Goal: Information Seeking & Learning: Learn about a topic

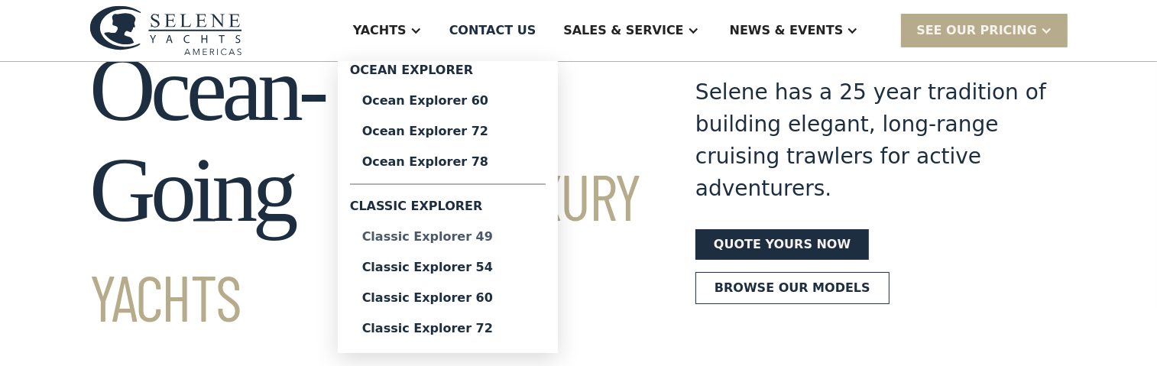
scroll to position [153, 0]
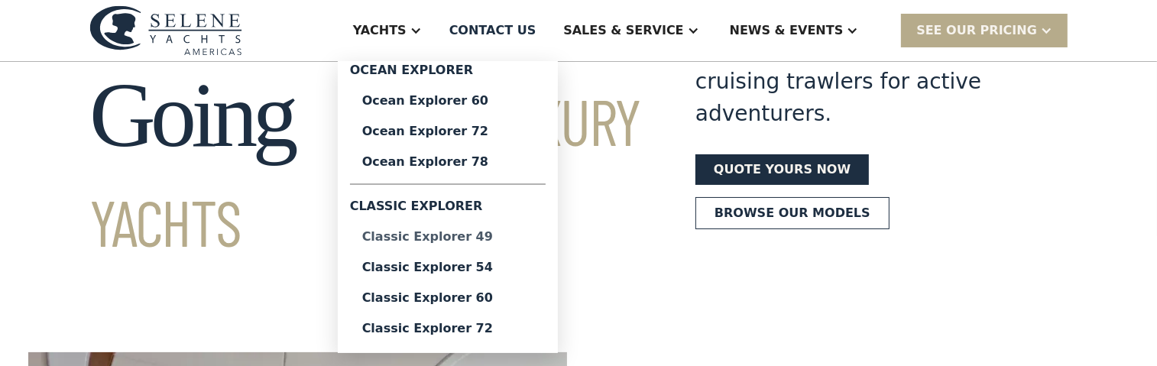
click at [515, 235] on div "Classic Explorer 49" at bounding box center [447, 237] width 171 height 12
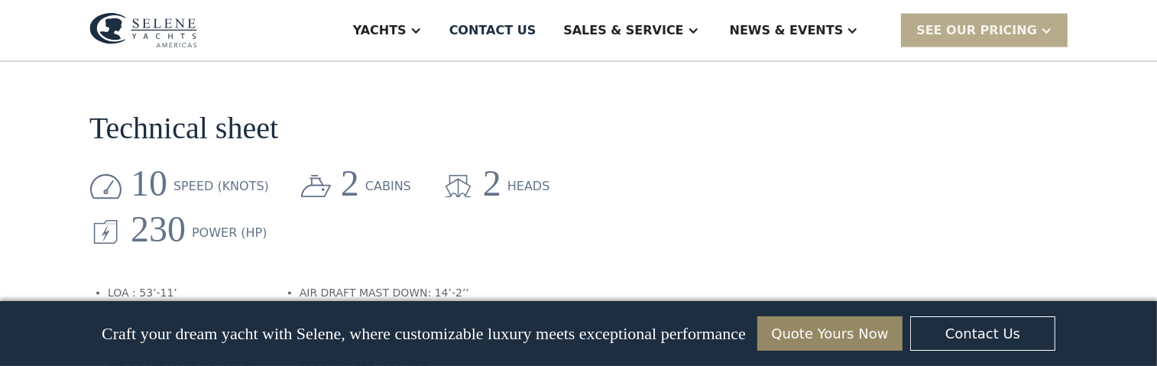
scroll to position [1910, 0]
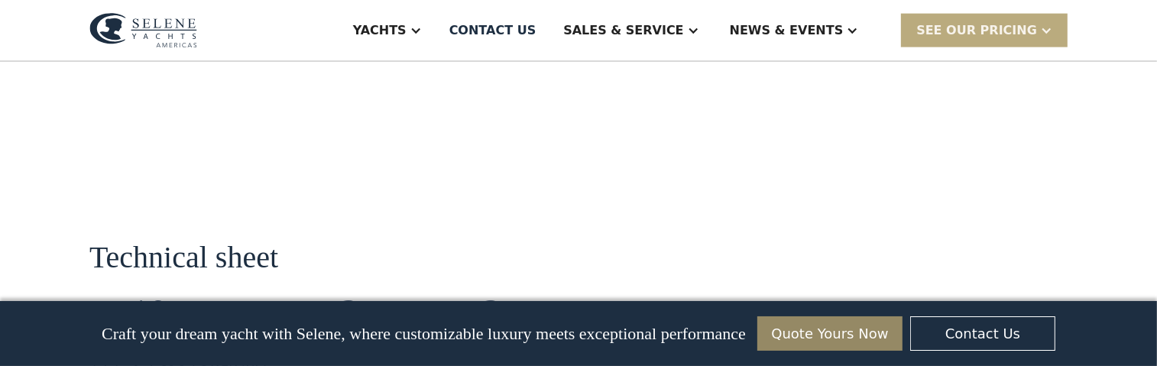
click at [1051, 28] on div at bounding box center [1046, 30] width 12 height 12
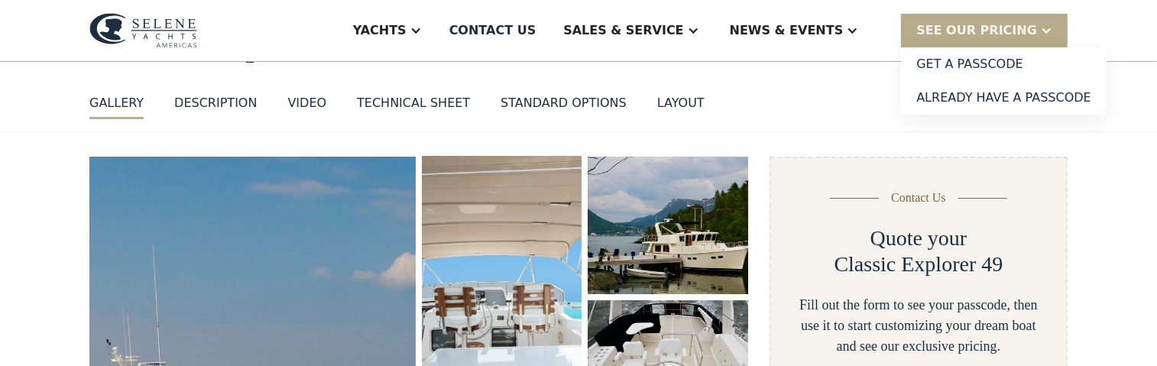
scroll to position [153, 0]
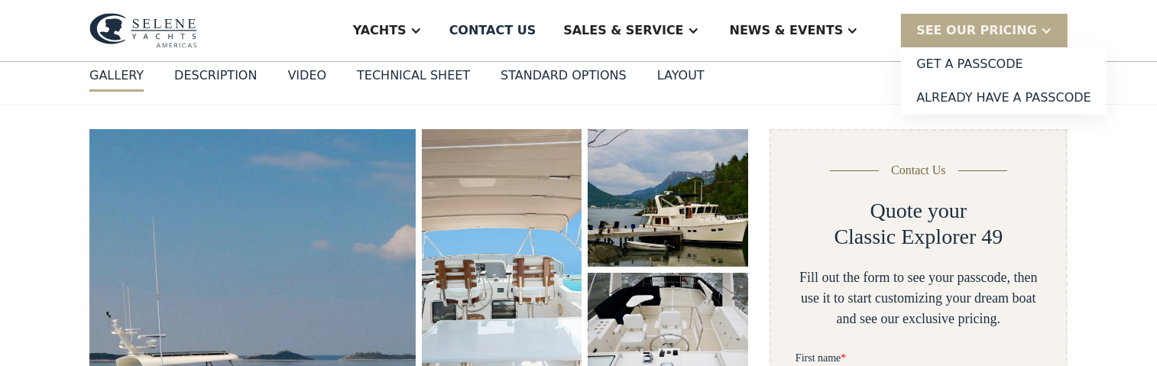
click at [423, 74] on div "Technical sheet" at bounding box center [413, 75] width 113 height 18
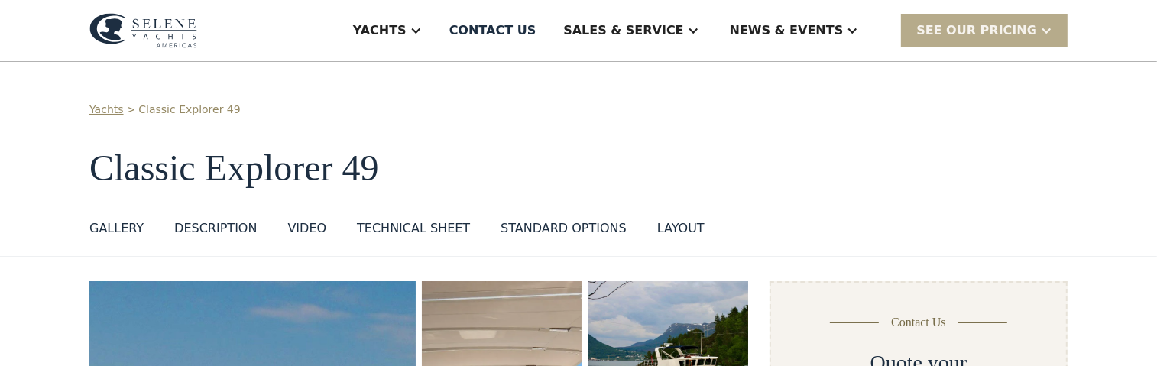
click at [558, 225] on div "standard options" at bounding box center [563, 228] width 126 height 18
click at [125, 227] on div "GALLERY" at bounding box center [116, 228] width 54 height 18
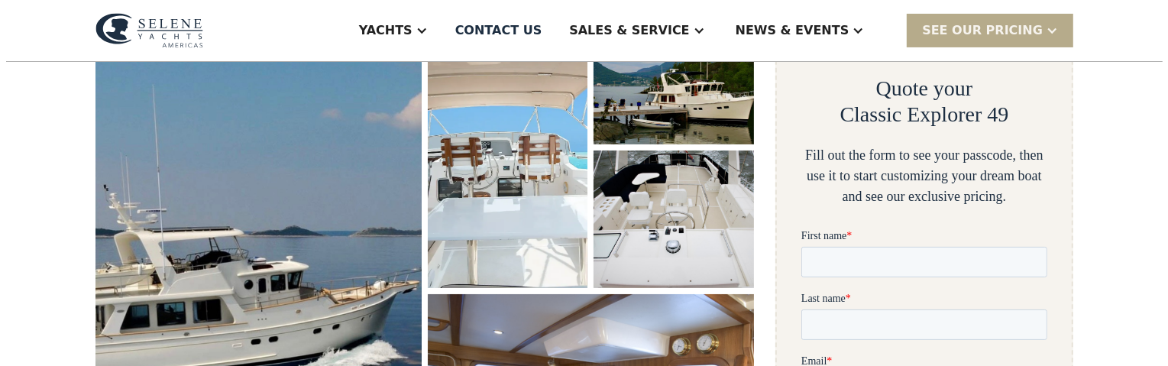
scroll to position [280, 0]
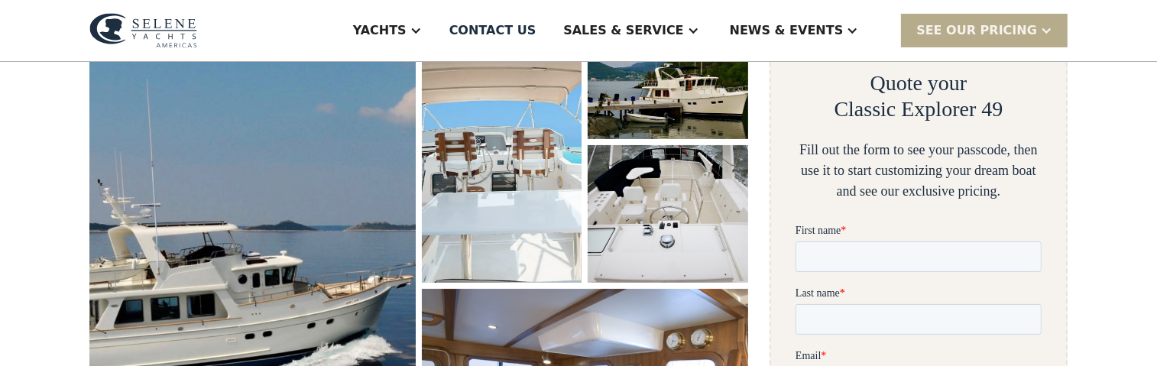
click at [274, 216] on img "open lightbox" at bounding box center [252, 262] width 346 height 553
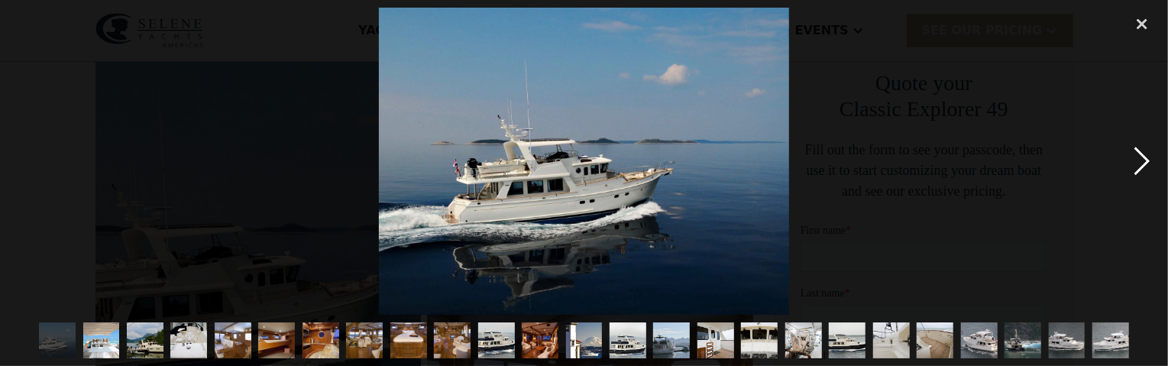
click at [1142, 159] on div "next image" at bounding box center [1142, 161] width 52 height 307
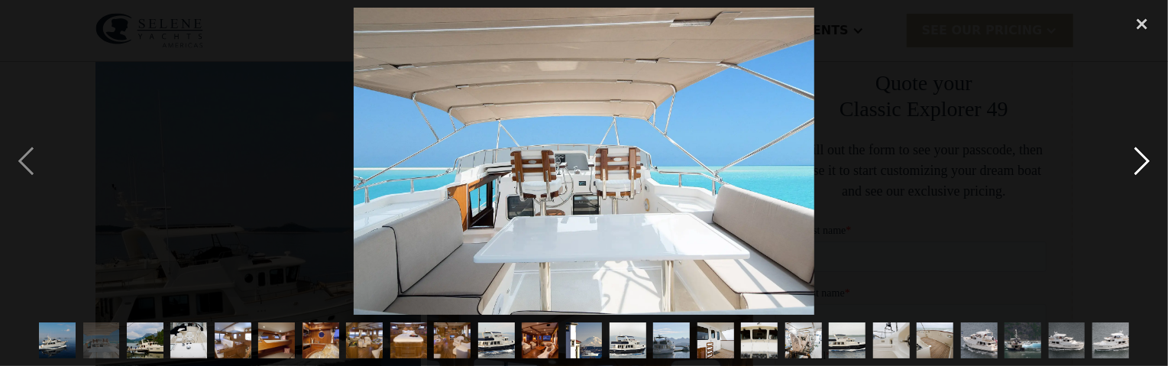
click at [1142, 159] on div "next image" at bounding box center [1142, 161] width 52 height 307
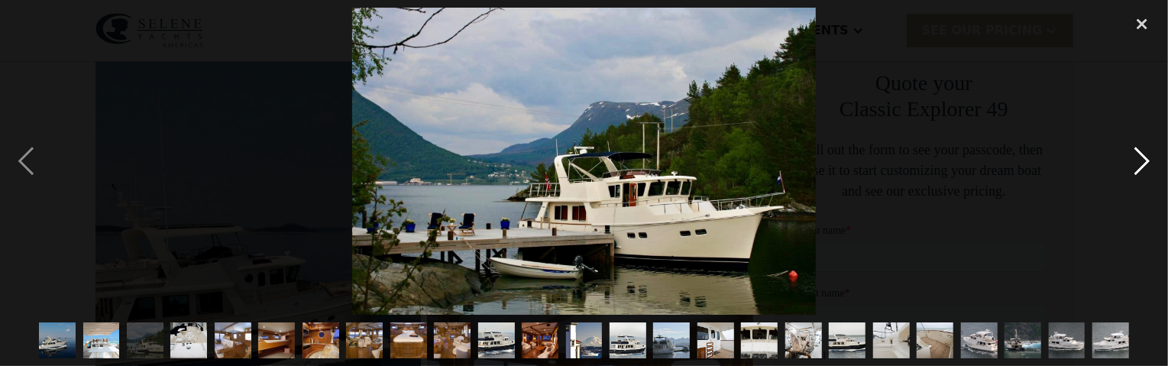
click at [1145, 160] on div "next image" at bounding box center [1142, 161] width 52 height 307
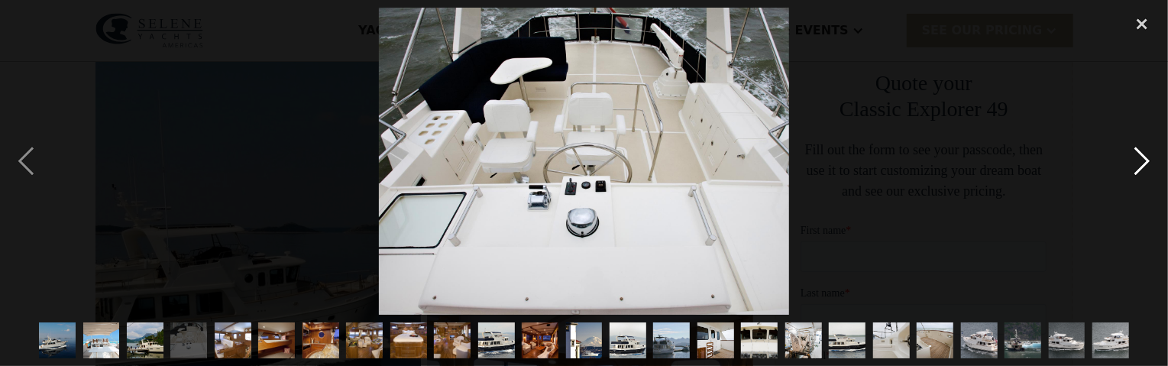
click at [1145, 160] on div "next image" at bounding box center [1142, 161] width 52 height 307
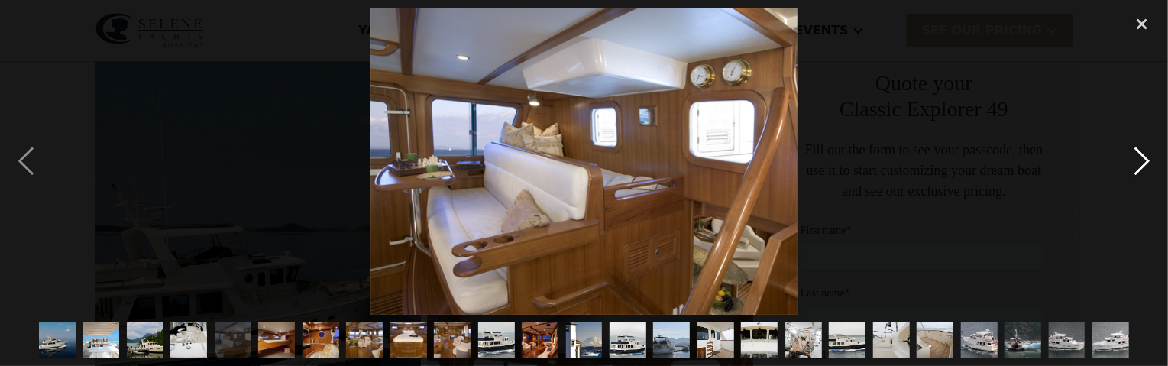
click at [1145, 160] on div "next image" at bounding box center [1142, 161] width 52 height 307
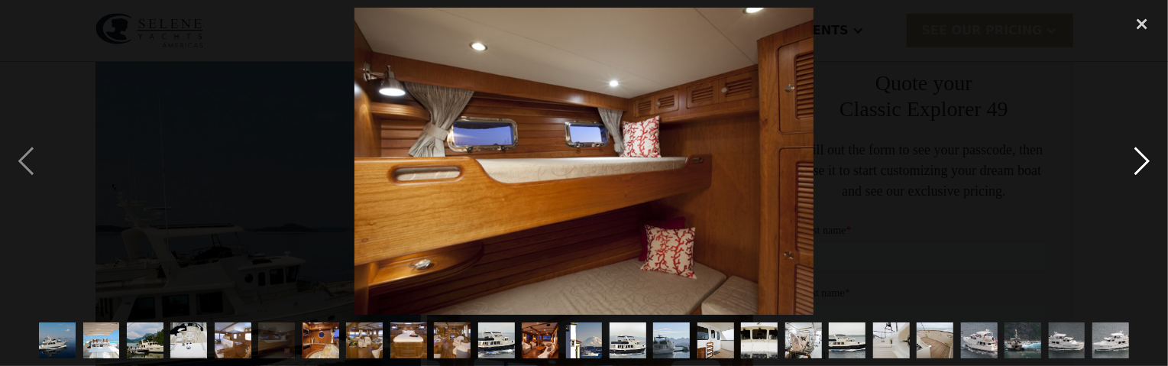
click at [1145, 160] on div "next image" at bounding box center [1142, 161] width 52 height 307
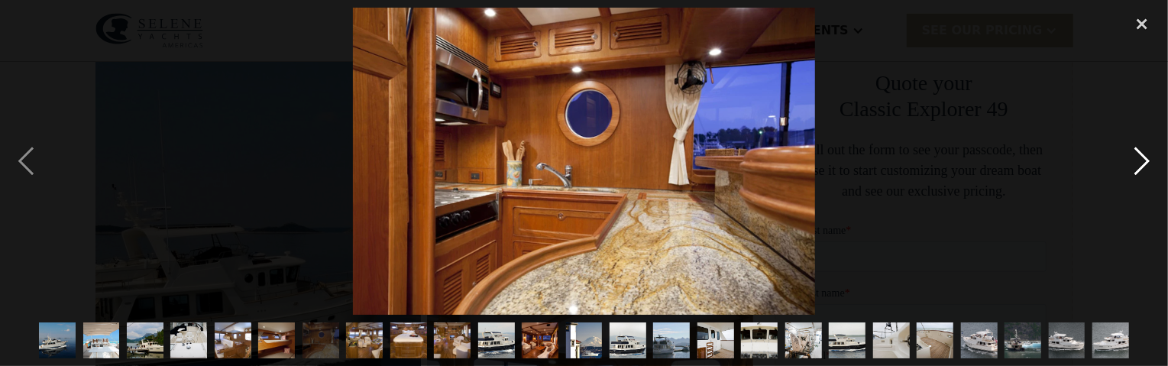
click at [1145, 160] on div "next image" at bounding box center [1142, 161] width 52 height 307
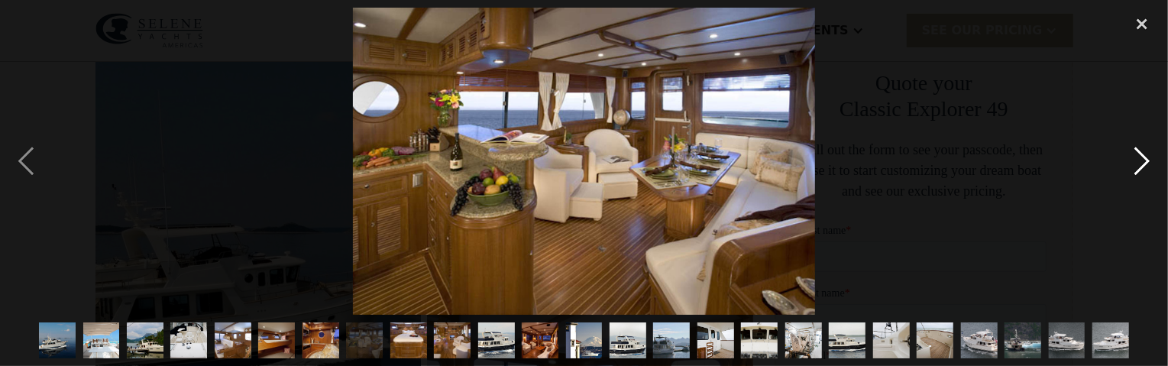
click at [1145, 160] on div "next image" at bounding box center [1142, 161] width 52 height 307
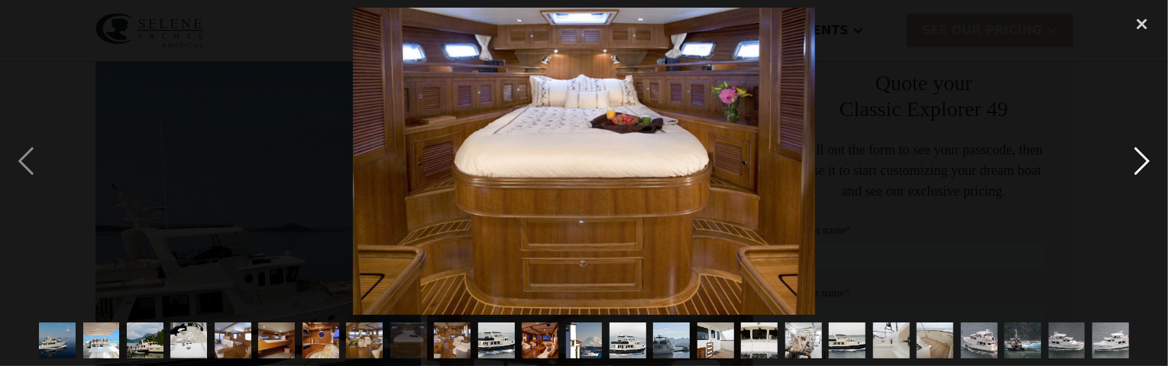
click at [1145, 160] on div "next image" at bounding box center [1142, 161] width 52 height 307
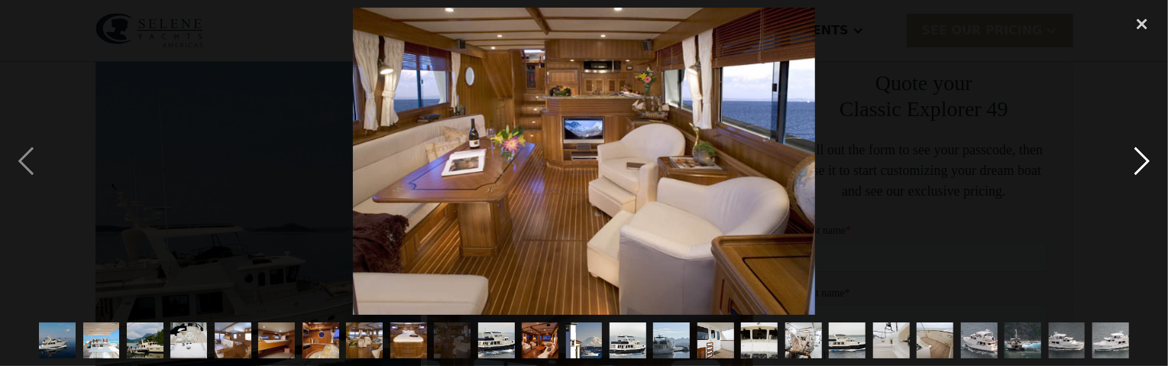
click at [1145, 160] on div "next image" at bounding box center [1142, 161] width 52 height 307
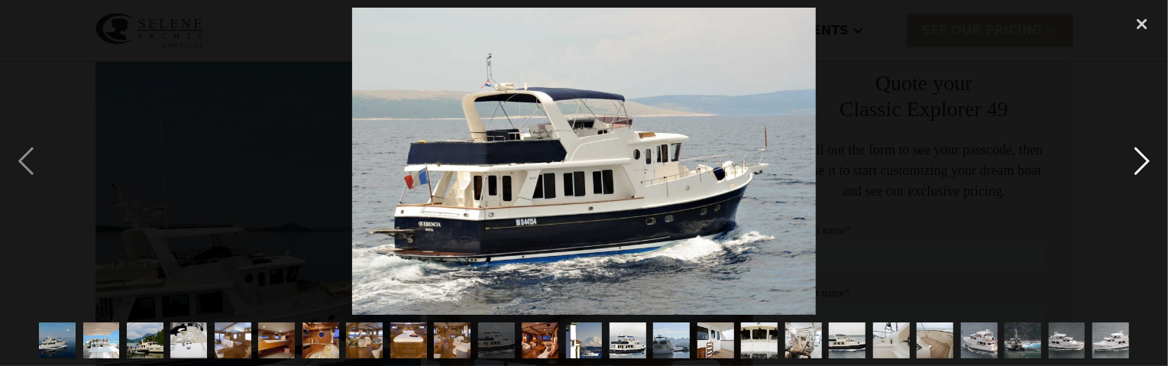
click at [1145, 160] on div "next image" at bounding box center [1142, 161] width 52 height 307
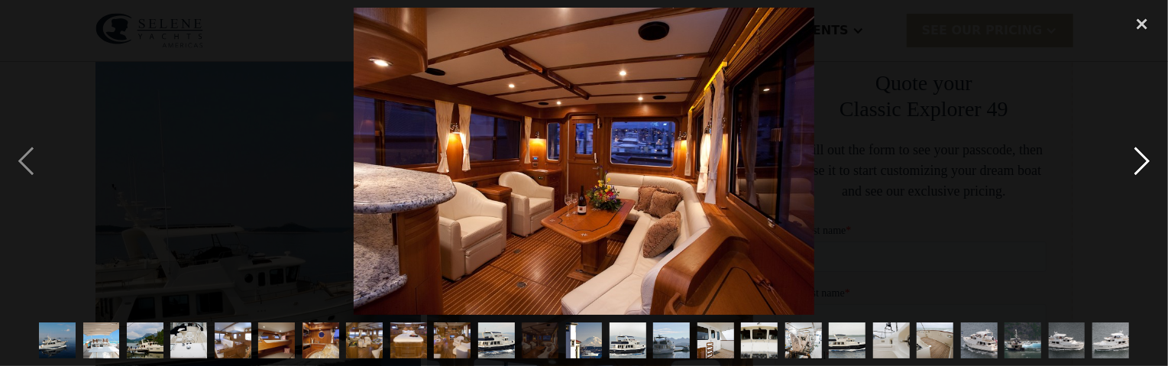
click at [1145, 160] on div "next image" at bounding box center [1142, 161] width 52 height 307
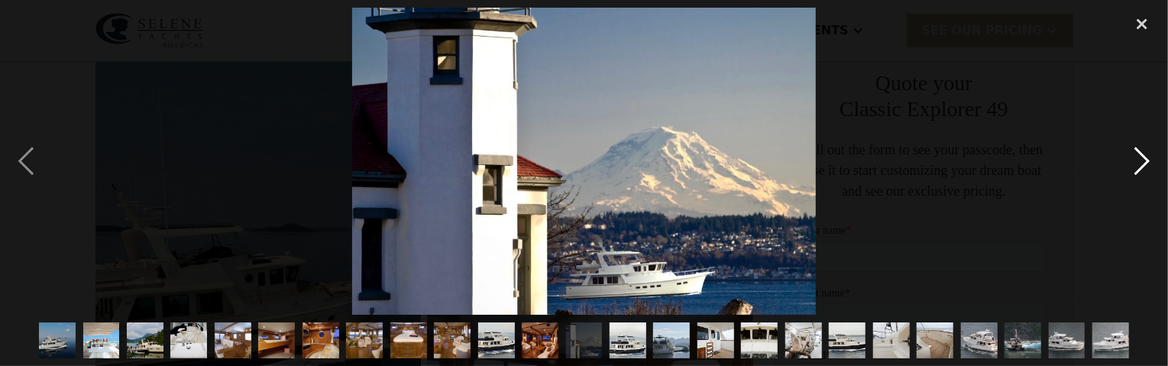
click at [1145, 160] on div "next image" at bounding box center [1142, 161] width 52 height 307
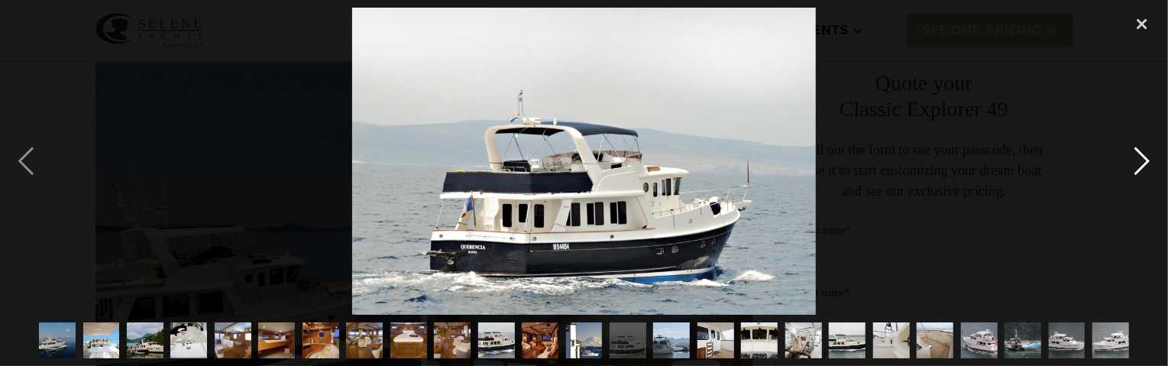
click at [1145, 160] on div "next image" at bounding box center [1142, 161] width 52 height 307
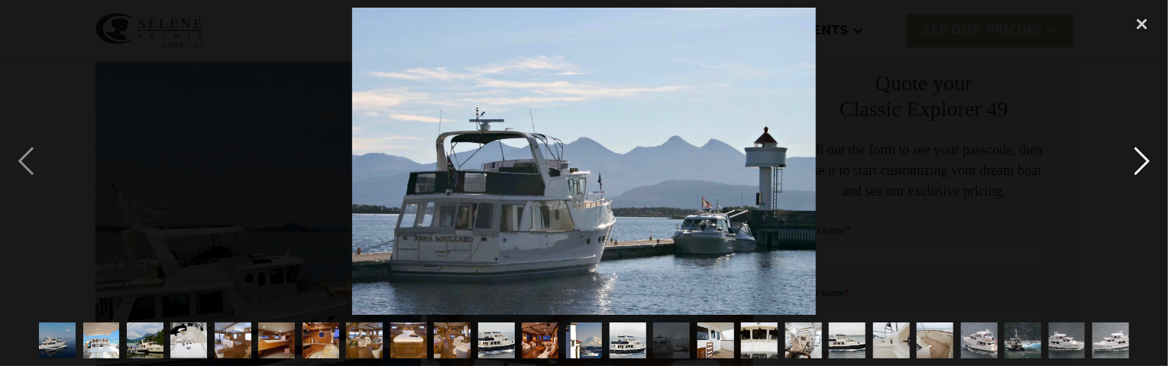
click at [1145, 160] on div "next image" at bounding box center [1142, 161] width 52 height 307
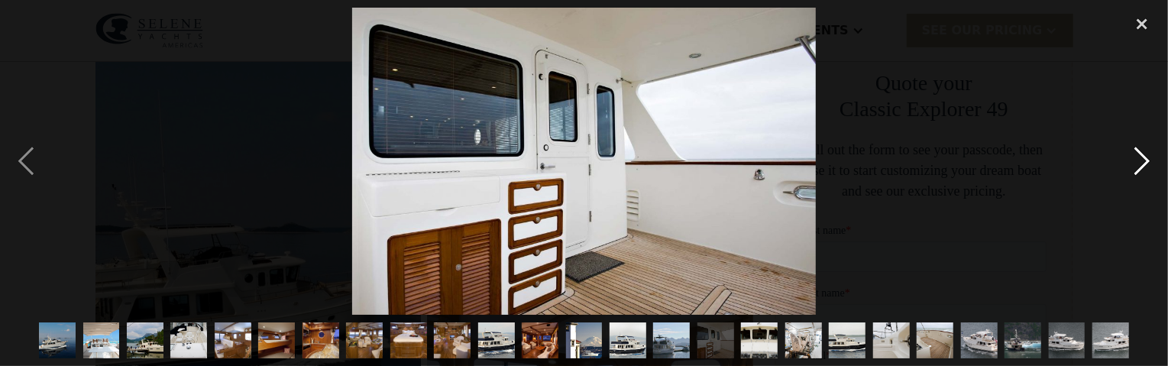
click at [1145, 160] on div "next image" at bounding box center [1142, 161] width 52 height 307
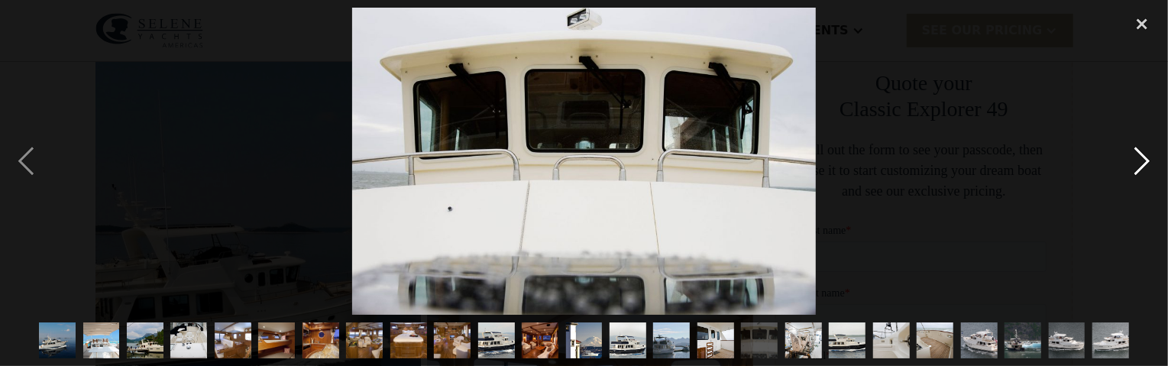
click at [1145, 160] on div "next image" at bounding box center [1142, 161] width 52 height 307
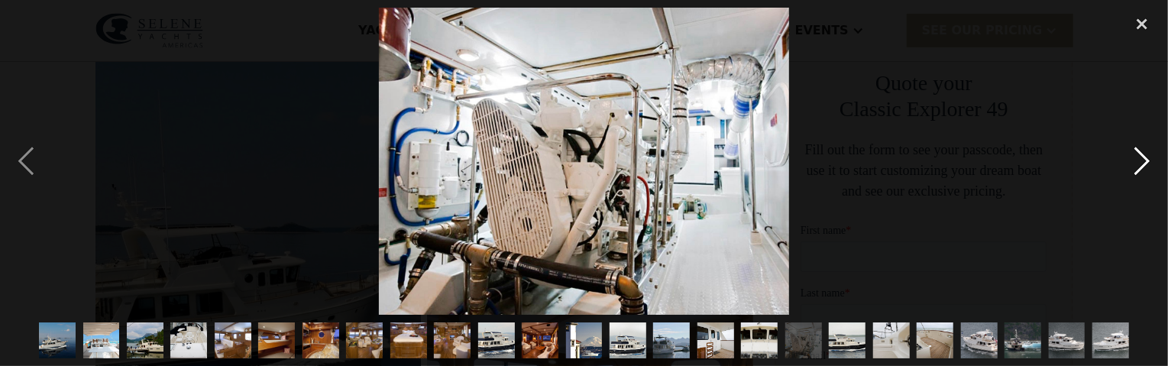
click at [1145, 160] on div "next image" at bounding box center [1142, 161] width 52 height 307
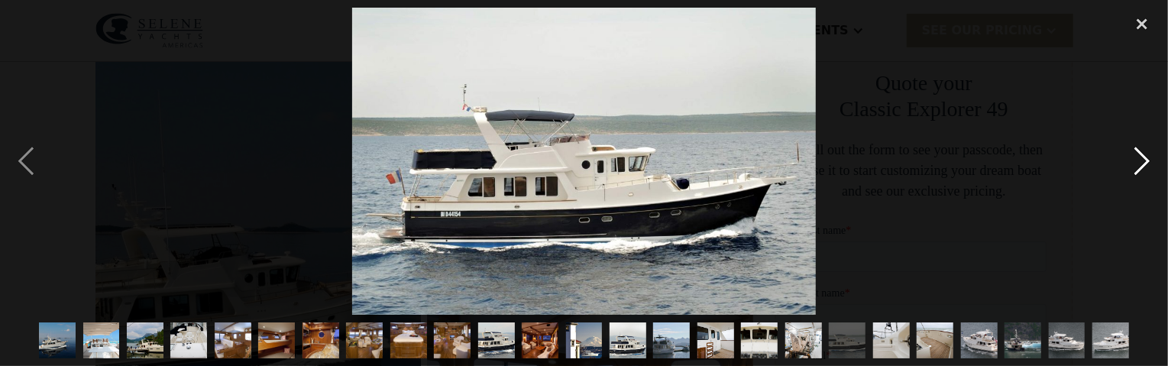
click at [1145, 160] on div "next image" at bounding box center [1142, 161] width 52 height 307
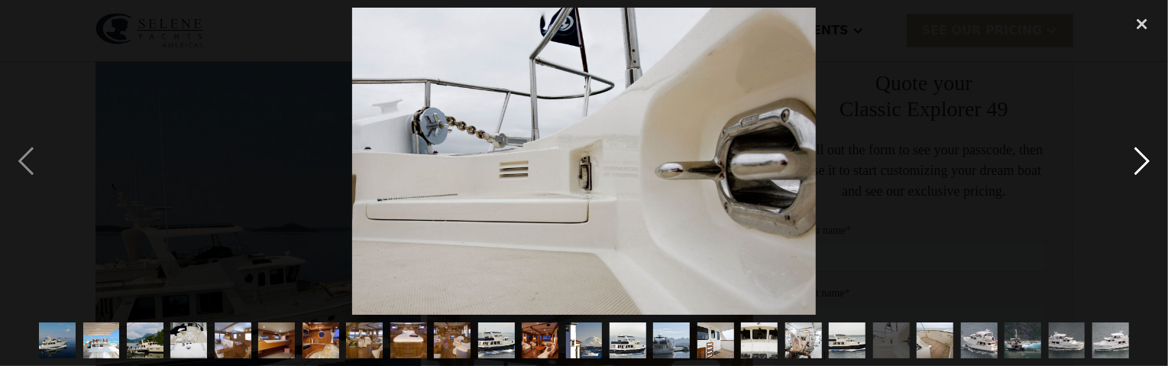
click at [1145, 160] on div "next image" at bounding box center [1142, 161] width 52 height 307
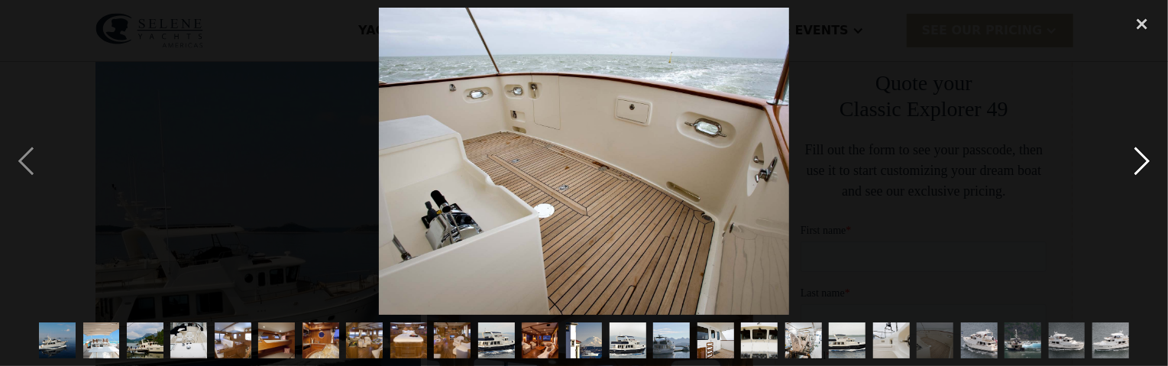
click at [1145, 160] on div "next image" at bounding box center [1142, 161] width 52 height 307
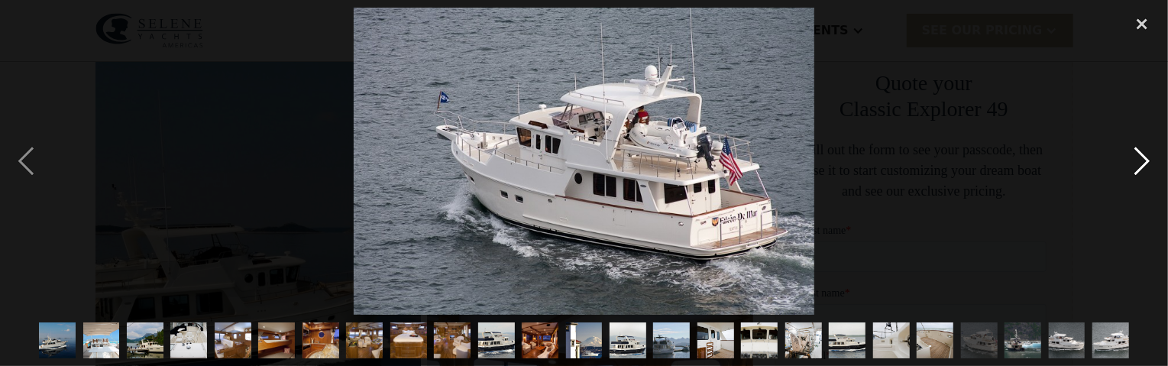
click at [1145, 160] on div "next image" at bounding box center [1142, 161] width 52 height 307
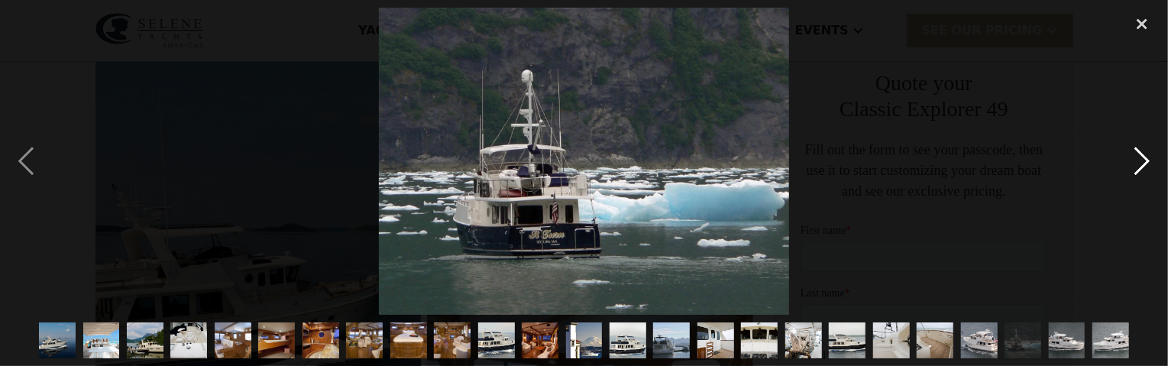
click at [1145, 160] on div "next image" at bounding box center [1142, 161] width 52 height 307
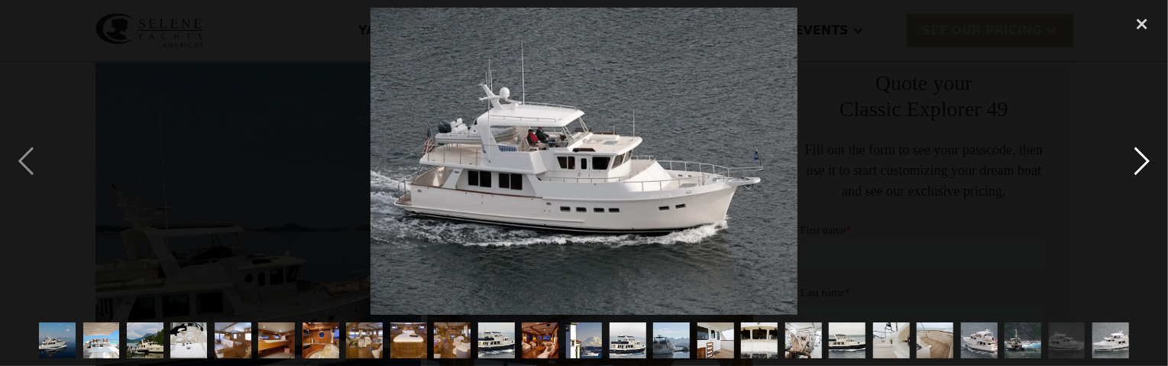
click at [1145, 160] on div "next image" at bounding box center [1142, 161] width 52 height 307
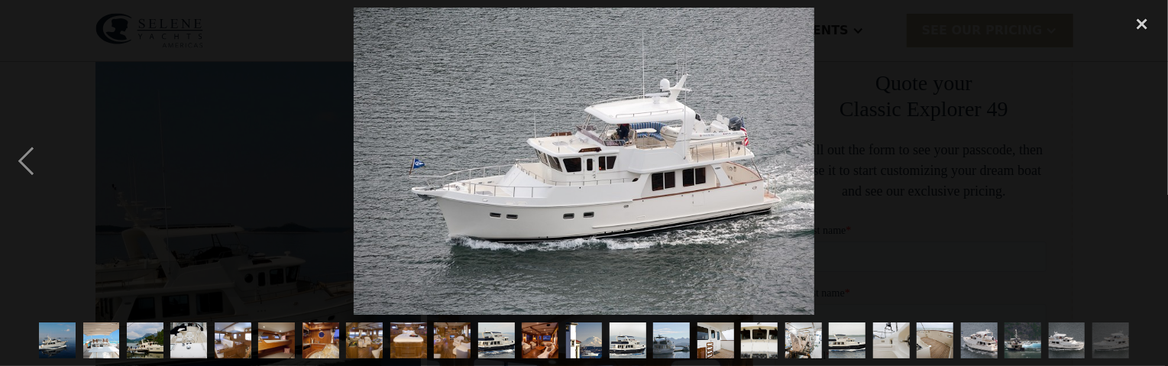
click at [1145, 160] on div "next image" at bounding box center [1142, 161] width 52 height 307
click at [1148, 21] on div "close lightbox" at bounding box center [1142, 25] width 52 height 34
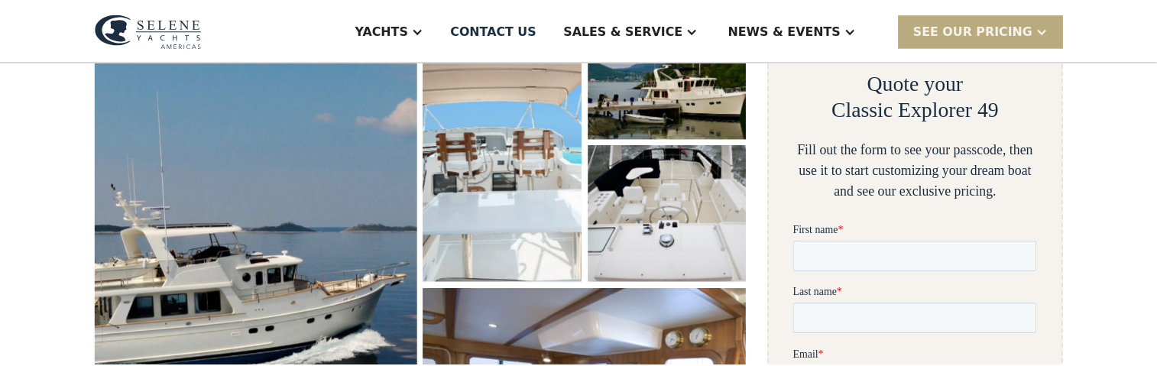
scroll to position [281, 0]
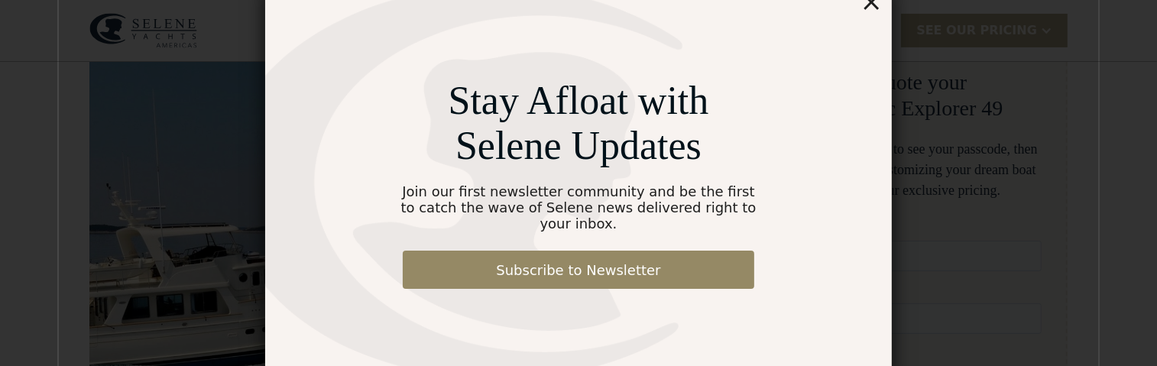
click at [873, 12] on div "×" at bounding box center [871, 1] width 22 height 31
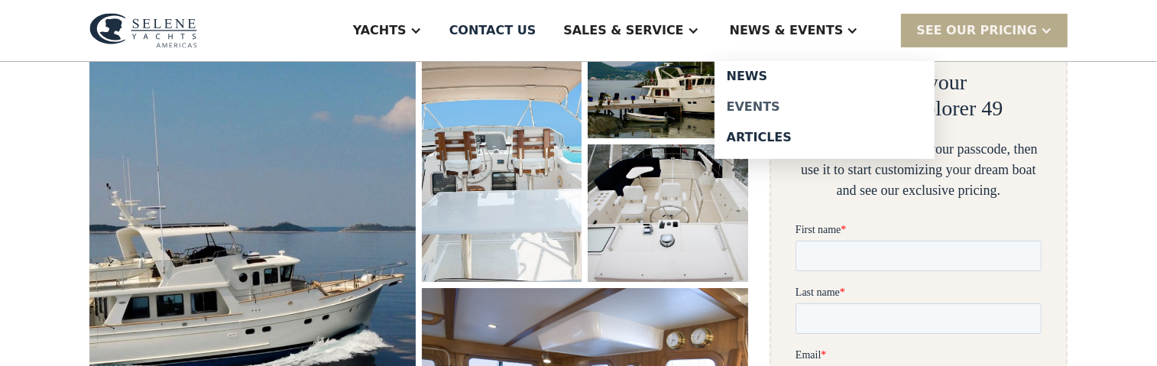
click at [785, 102] on div "Events" at bounding box center [825, 107] width 196 height 12
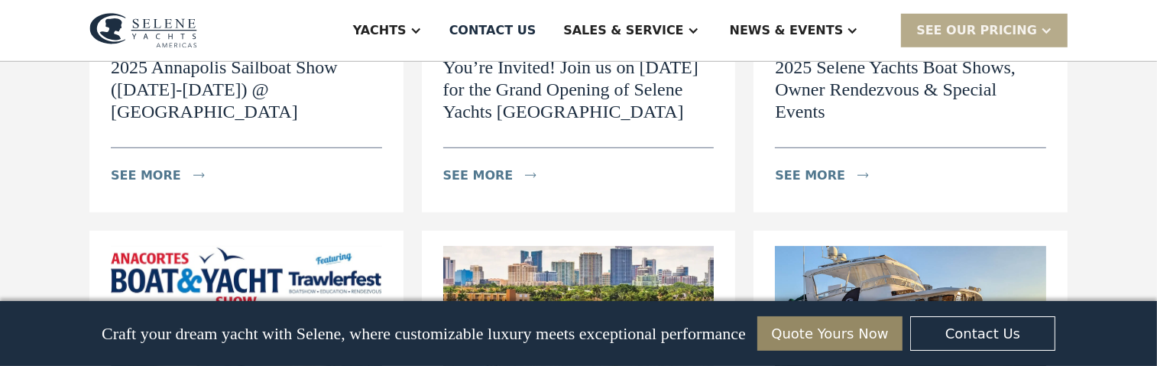
scroll to position [993, 0]
